Goal: Check status: Check status

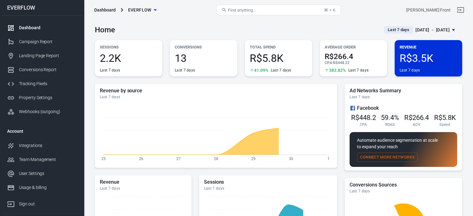
click at [442, 30] on div "[DATE] － [DATE]" at bounding box center [433, 30] width 34 height 8
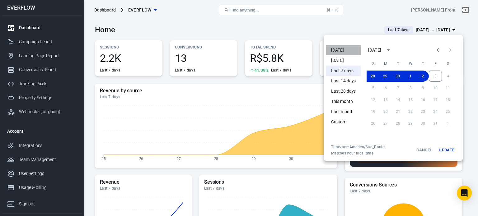
click at [340, 49] on li "[DATE]" at bounding box center [343, 50] width 35 height 10
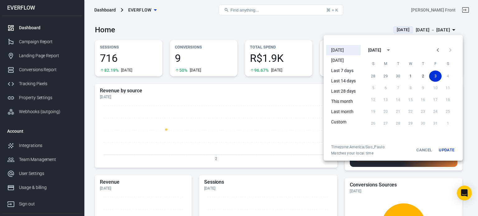
click at [243, 29] on div at bounding box center [239, 108] width 478 height 216
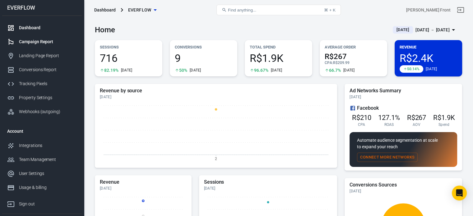
click at [47, 46] on link "Campaign Report" at bounding box center [42, 42] width 80 height 14
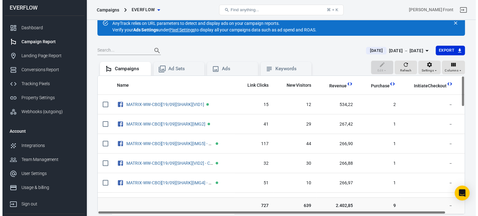
scroll to position [31, 0]
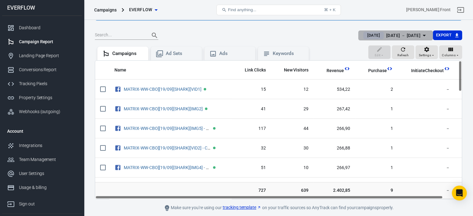
click at [413, 38] on div "[DATE] － [DATE]" at bounding box center [404, 36] width 34 height 8
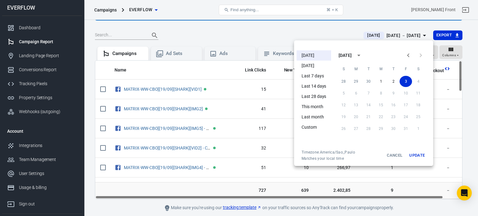
click at [319, 126] on li "Custom" at bounding box center [314, 127] width 35 height 10
click at [405, 57] on icon "Previous month" at bounding box center [408, 55] width 7 height 7
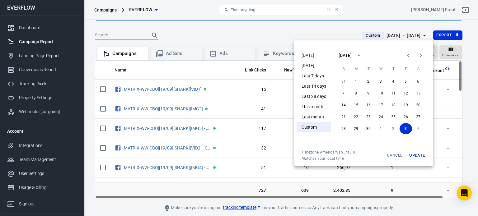
click at [405, 57] on icon "Previous month" at bounding box center [408, 55] width 7 height 7
click at [406, 81] on button "1" at bounding box center [406, 81] width 12 height 11
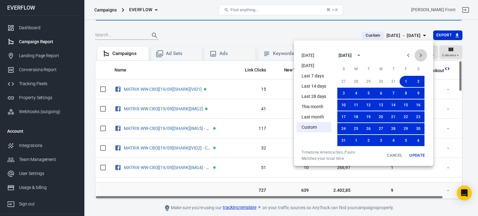
click at [421, 61] on button "Next month" at bounding box center [421, 55] width 12 height 12
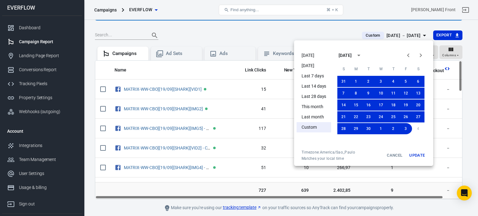
click at [421, 61] on button "Next month" at bounding box center [421, 55] width 12 height 12
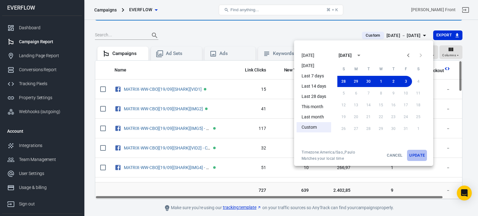
click at [416, 151] on button "Update" at bounding box center [417, 155] width 20 height 11
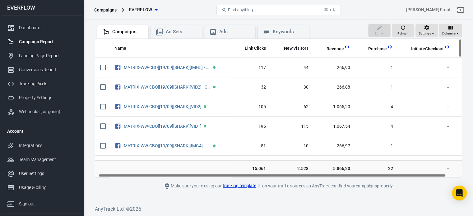
drag, startPoint x: 238, startPoint y: 175, endPoint x: 295, endPoint y: 167, distance: 57.2
click at [253, 179] on main "Verify Ads Integration on Pixel Settings to display your campaigns AnyTrack rel…" at bounding box center [279, 81] width 368 height 217
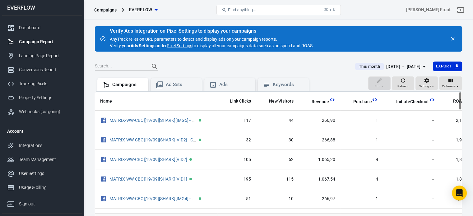
click at [396, 63] on div "[DATE] － [DATE]" at bounding box center [404, 67] width 34 height 8
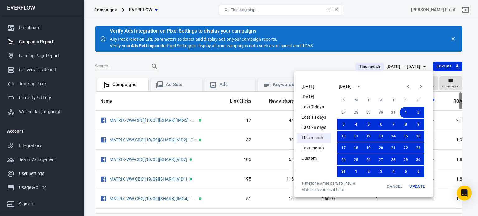
click at [329, 59] on div at bounding box center [239, 108] width 478 height 216
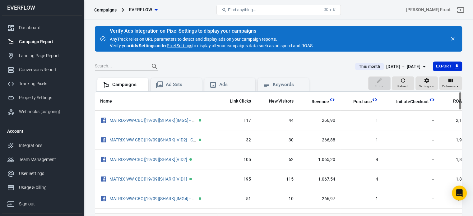
click at [403, 60] on main "Verify Ads Integration on Pixel Settings to display your campaigns AnyTrack rel…" at bounding box center [279, 134] width 368 height 217
click at [31, 30] on div "Dashboard" at bounding box center [48, 28] width 58 height 7
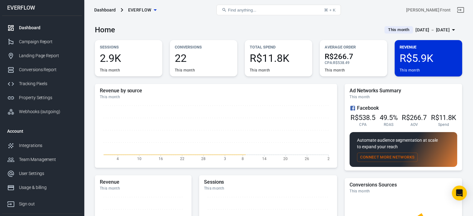
click at [416, 29] on div "[DATE] － [DATE]" at bounding box center [433, 30] width 34 height 8
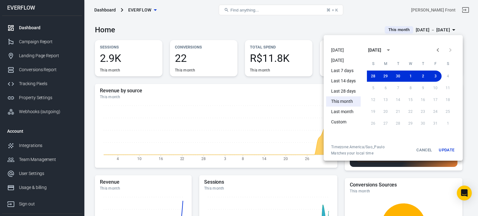
click at [345, 47] on li "[DATE]" at bounding box center [343, 50] width 35 height 10
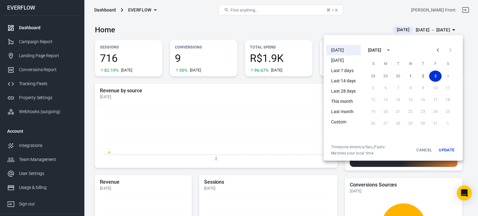
click at [269, 28] on div at bounding box center [239, 108] width 478 height 216
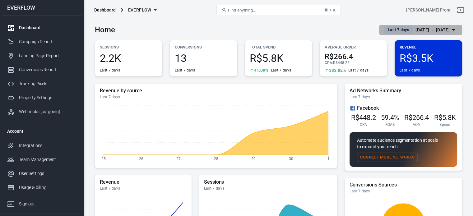
click at [433, 30] on div "[DATE] － [DATE]" at bounding box center [433, 30] width 34 height 8
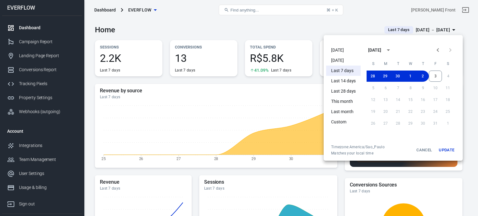
click at [347, 48] on li "[DATE]" at bounding box center [343, 50] width 35 height 10
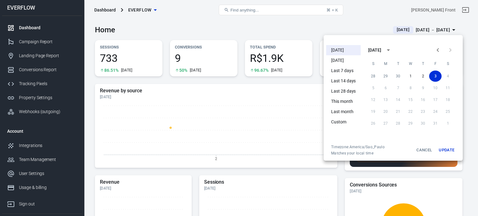
click at [283, 16] on div at bounding box center [239, 108] width 478 height 216
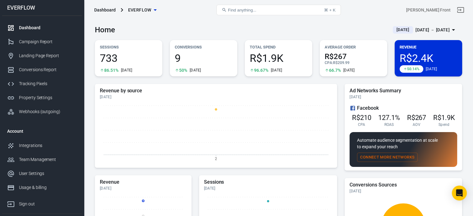
click at [224, 34] on div "Home Today Oct 3 － Oct 3, 2025" at bounding box center [279, 27] width 368 height 15
click at [48, 37] on link "Campaign Report" at bounding box center [42, 42] width 80 height 14
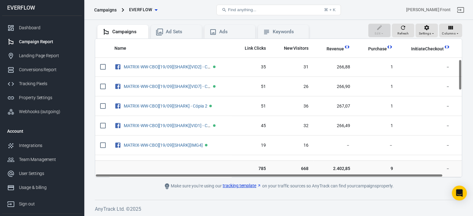
scroll to position [93, 0]
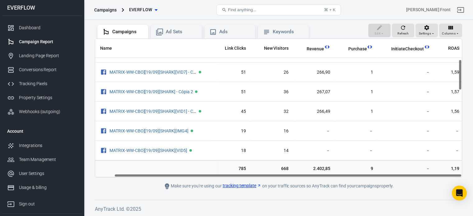
drag, startPoint x: 278, startPoint y: 176, endPoint x: 335, endPoint y: 174, distance: 56.7
click at [335, 174] on div "Name Link Clicks New Visitors Revenue Purchase InitiateCheckout ROAS MATRIX-WW-…" at bounding box center [278, 108] width 367 height 138
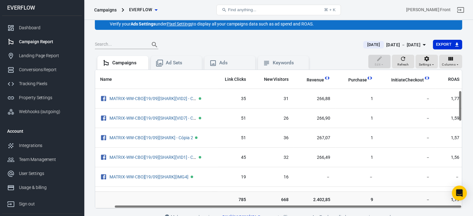
scroll to position [93, 20]
